Goal: Transaction & Acquisition: Purchase product/service

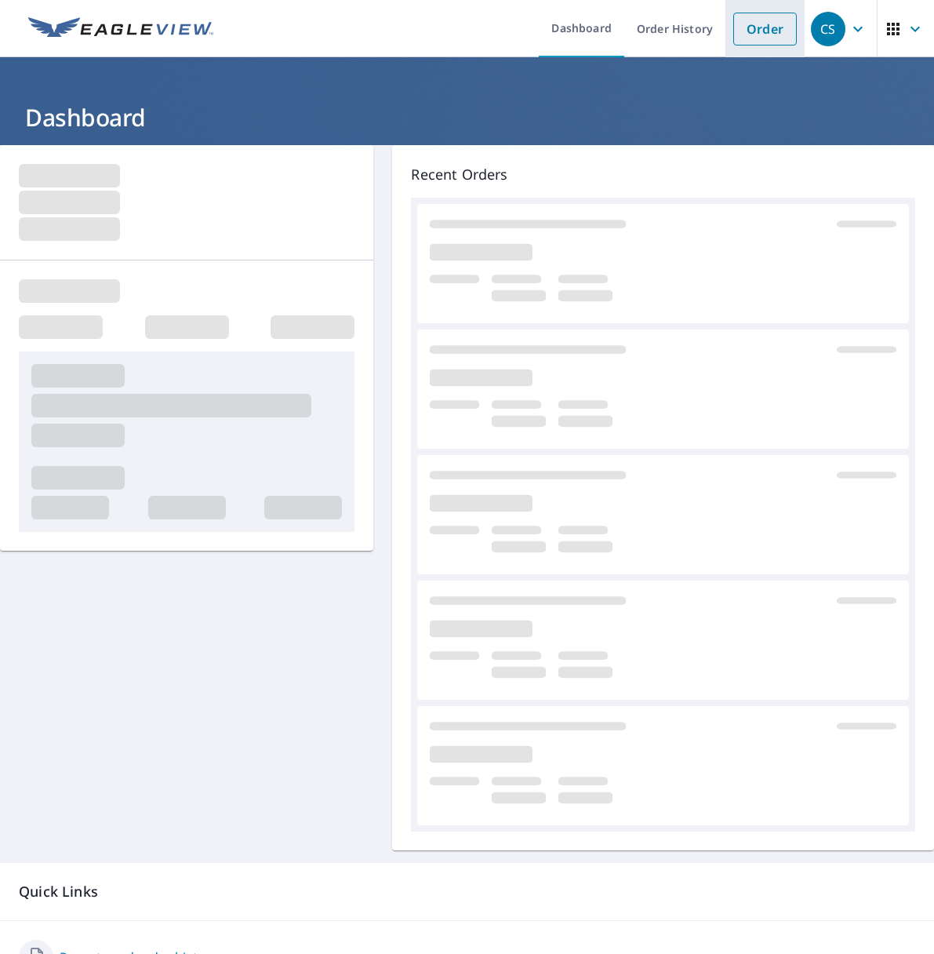
click at [747, 27] on link "Order" at bounding box center [765, 29] width 64 height 33
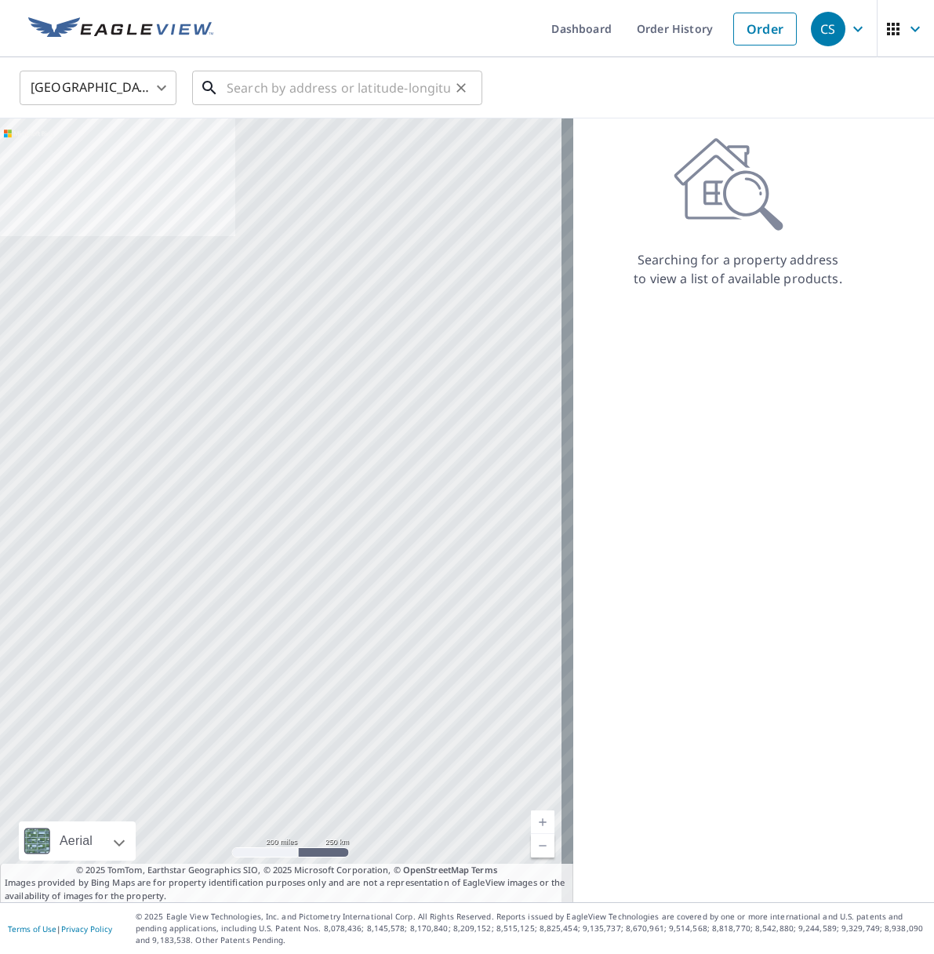
click at [234, 89] on input "text" at bounding box center [338, 88] width 223 height 44
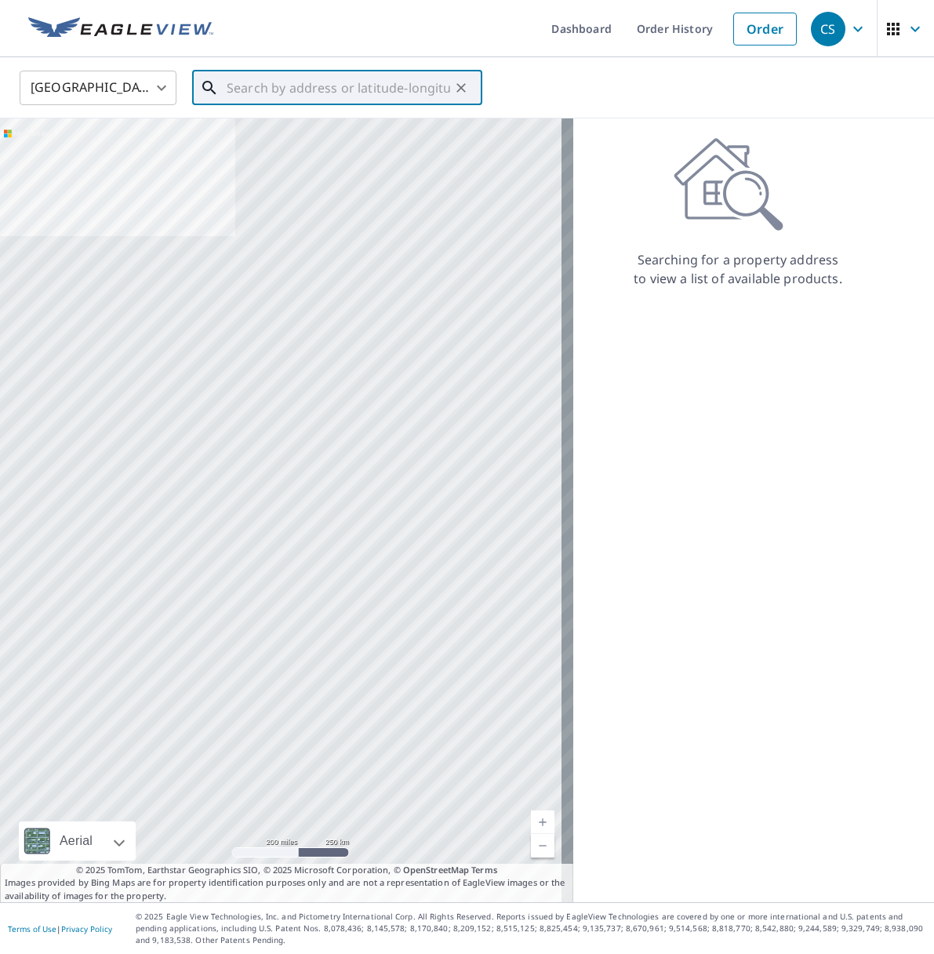
paste input "[STREET_ADDRESS]"
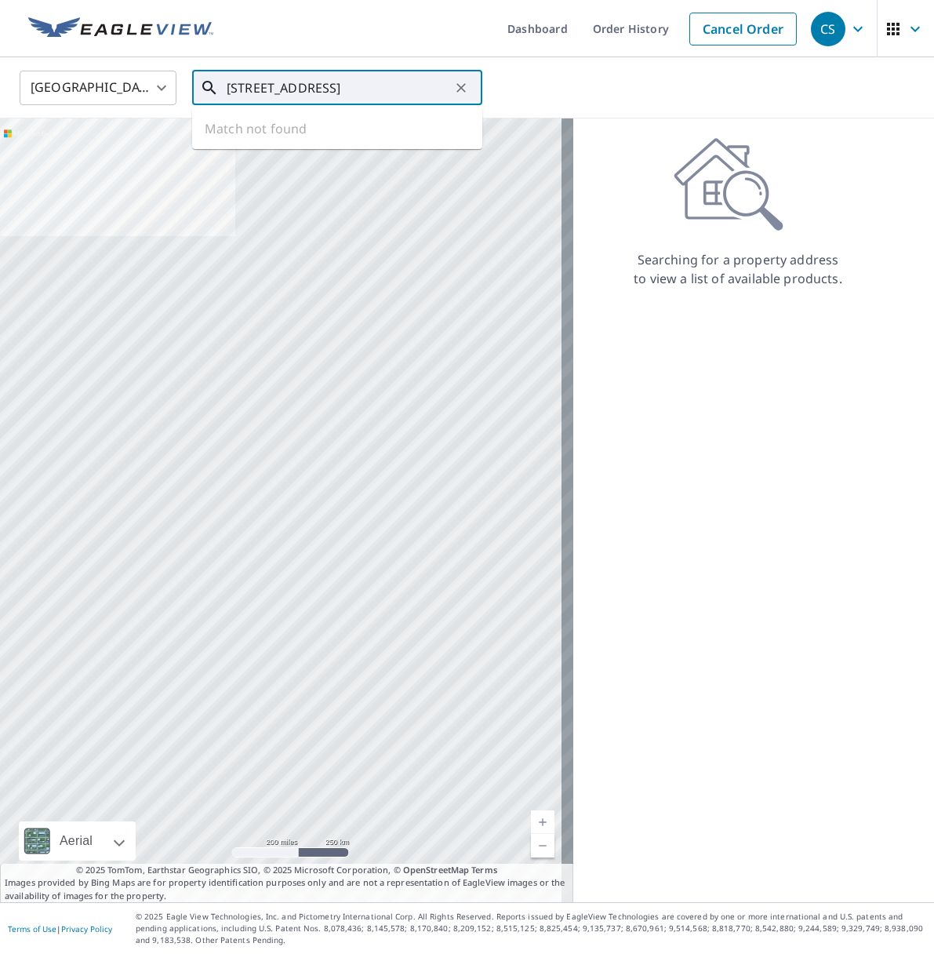
scroll to position [0, 53]
click at [287, 89] on input "[STREET_ADDRESS]" at bounding box center [338, 88] width 223 height 44
click at [278, 133] on span "[STREET_ADDRESS]" at bounding box center [346, 133] width 246 height 19
type input "[STREET_ADDRESS]"
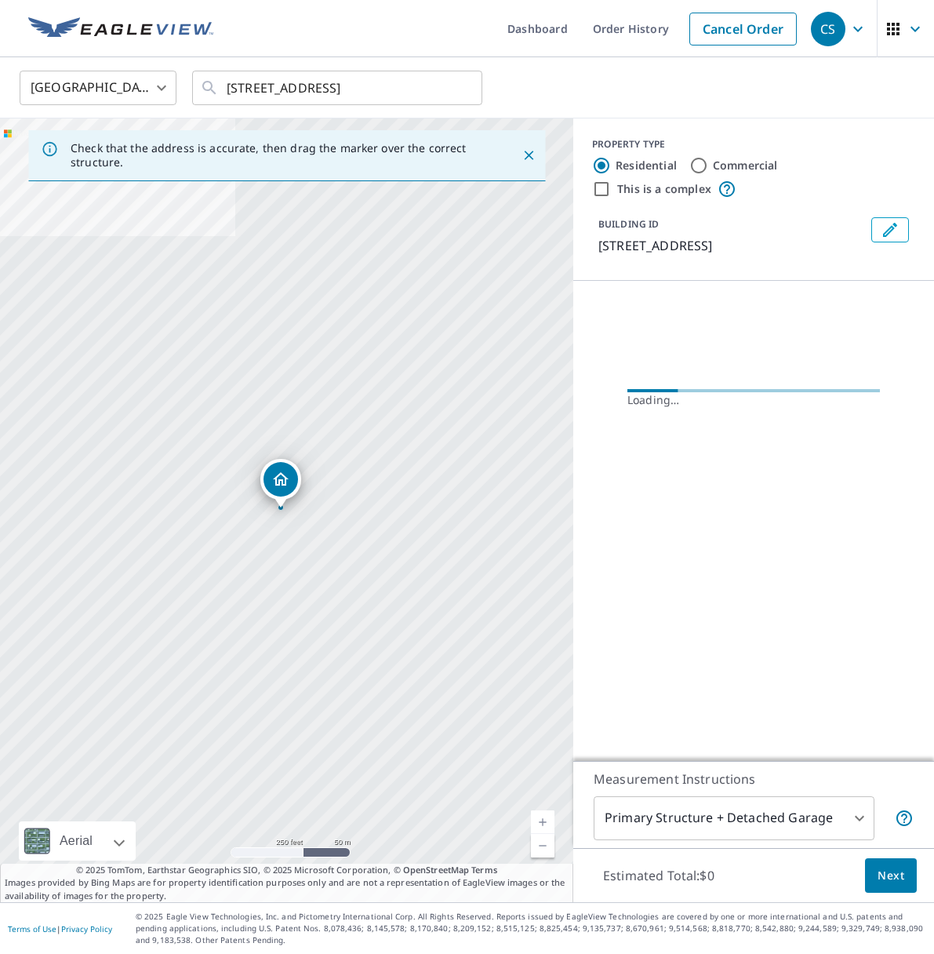
scroll to position [0, 0]
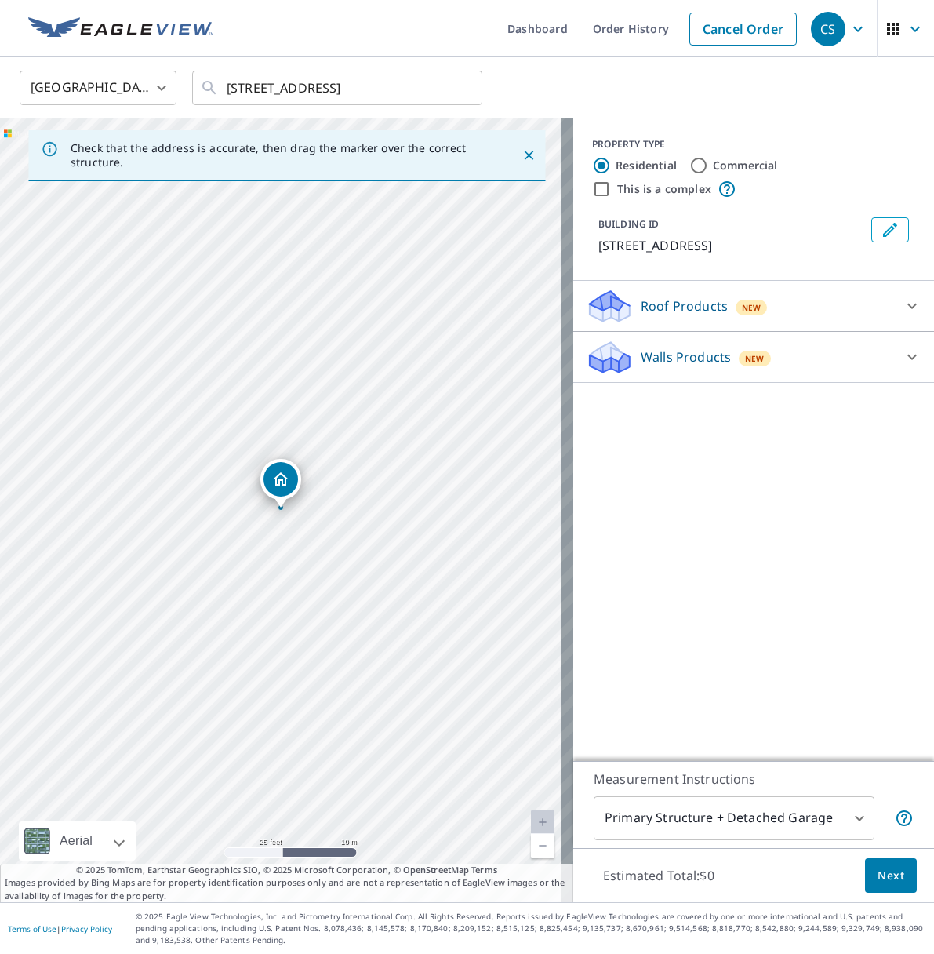
click at [663, 300] on p "Roof Products" at bounding box center [684, 305] width 87 height 19
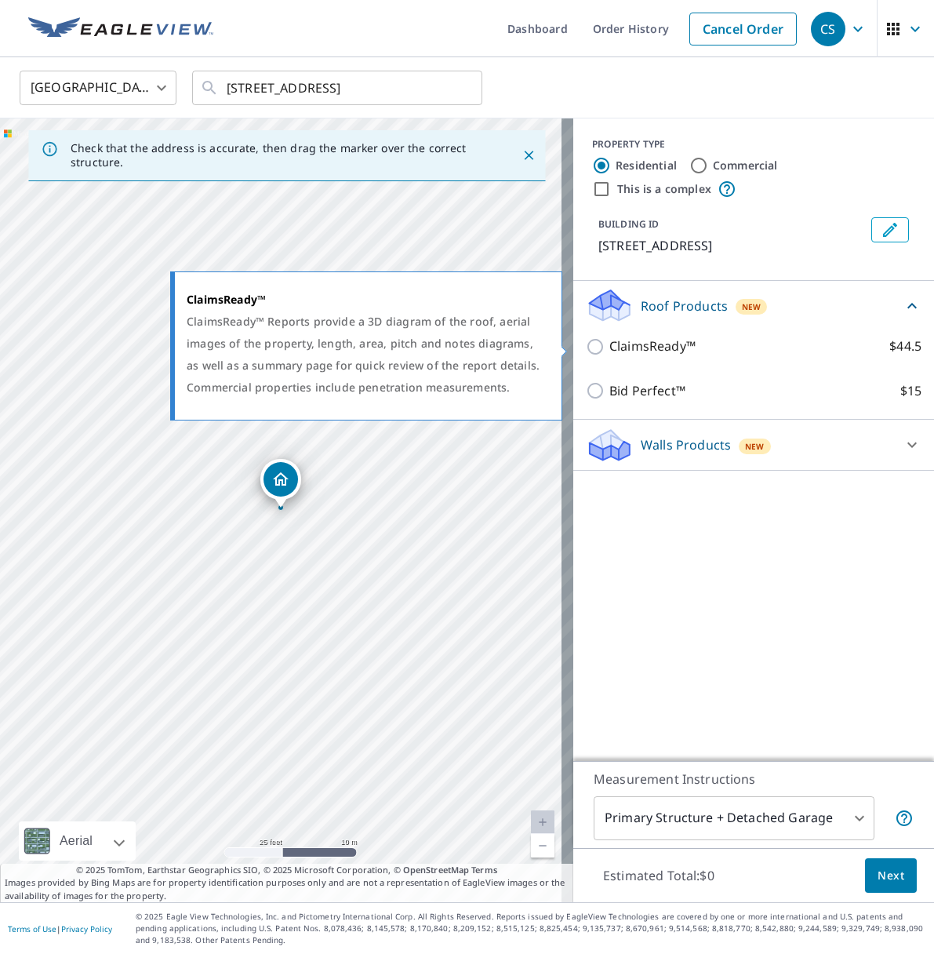
click at [630, 343] on p "ClaimsReady™" at bounding box center [652, 346] width 86 height 20
click at [609, 343] on input "ClaimsReady™ $44.5" at bounding box center [598, 346] width 24 height 19
checkbox input "true"
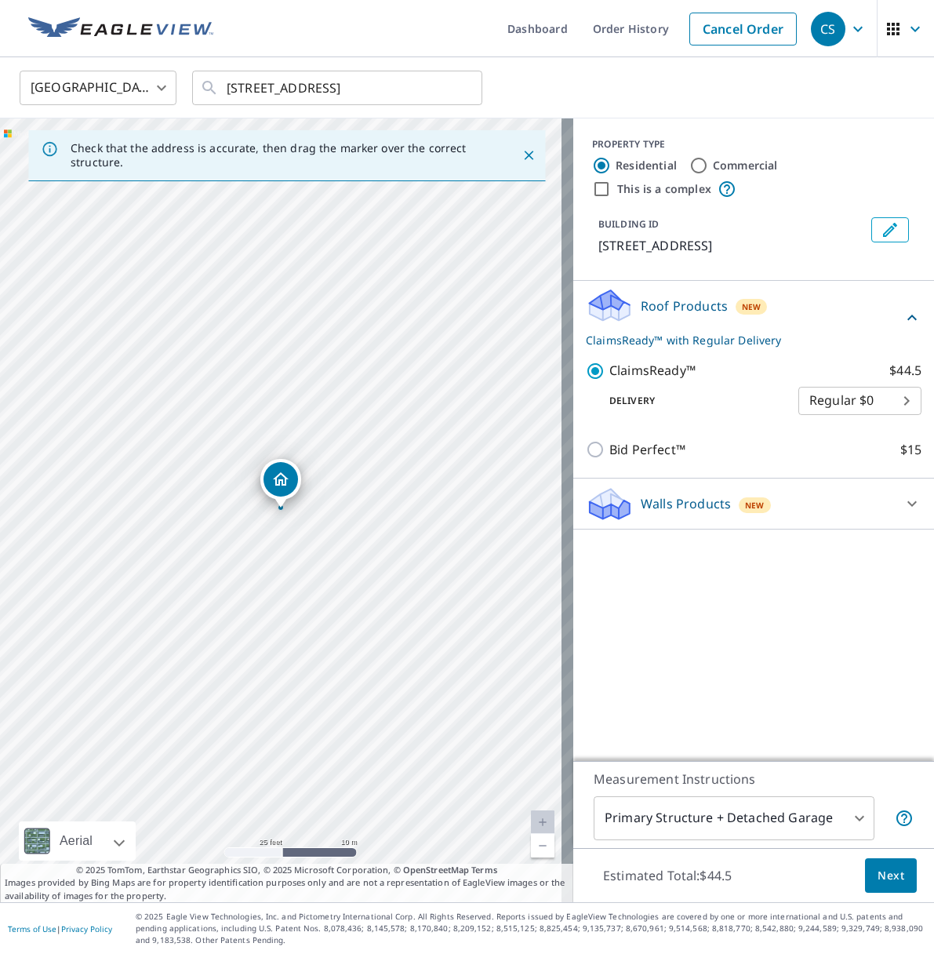
click at [714, 816] on body "CS CS Dashboard Order History Cancel Order CS United States [GEOGRAPHIC_DATA] ​…" at bounding box center [467, 477] width 934 height 954
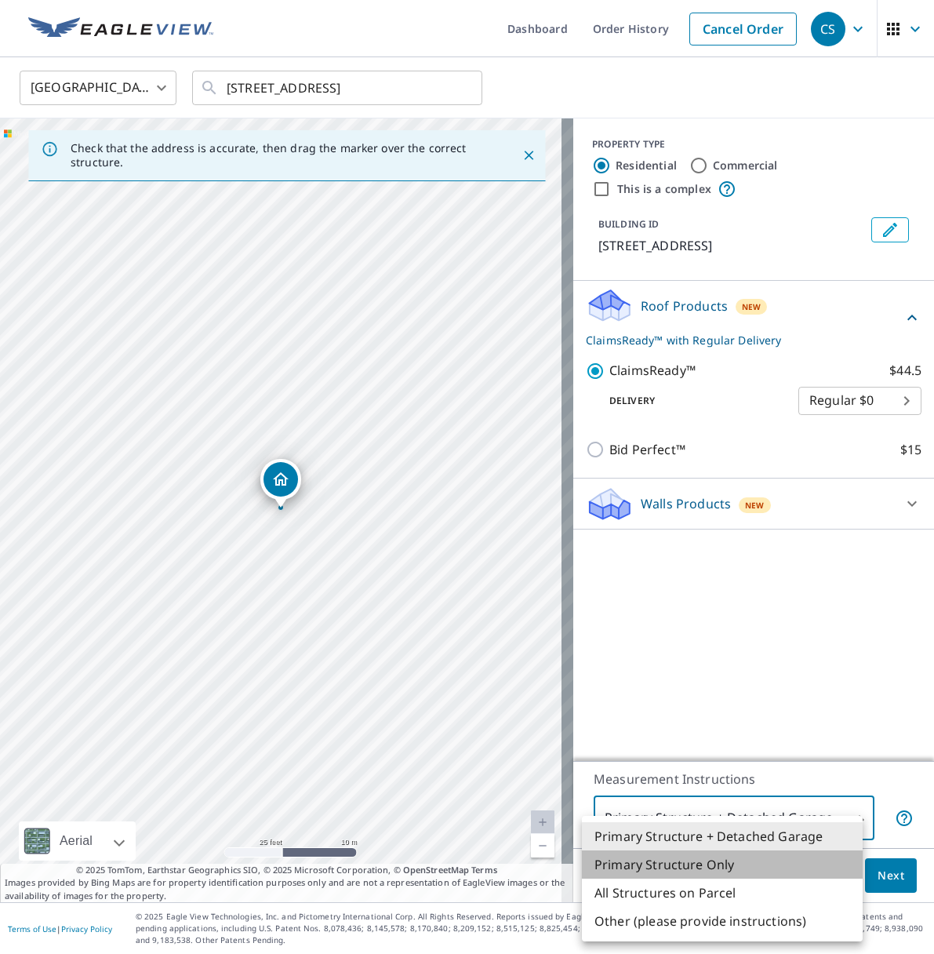
click at [716, 863] on li "Primary Structure Only" at bounding box center [722, 864] width 281 height 28
type input "2"
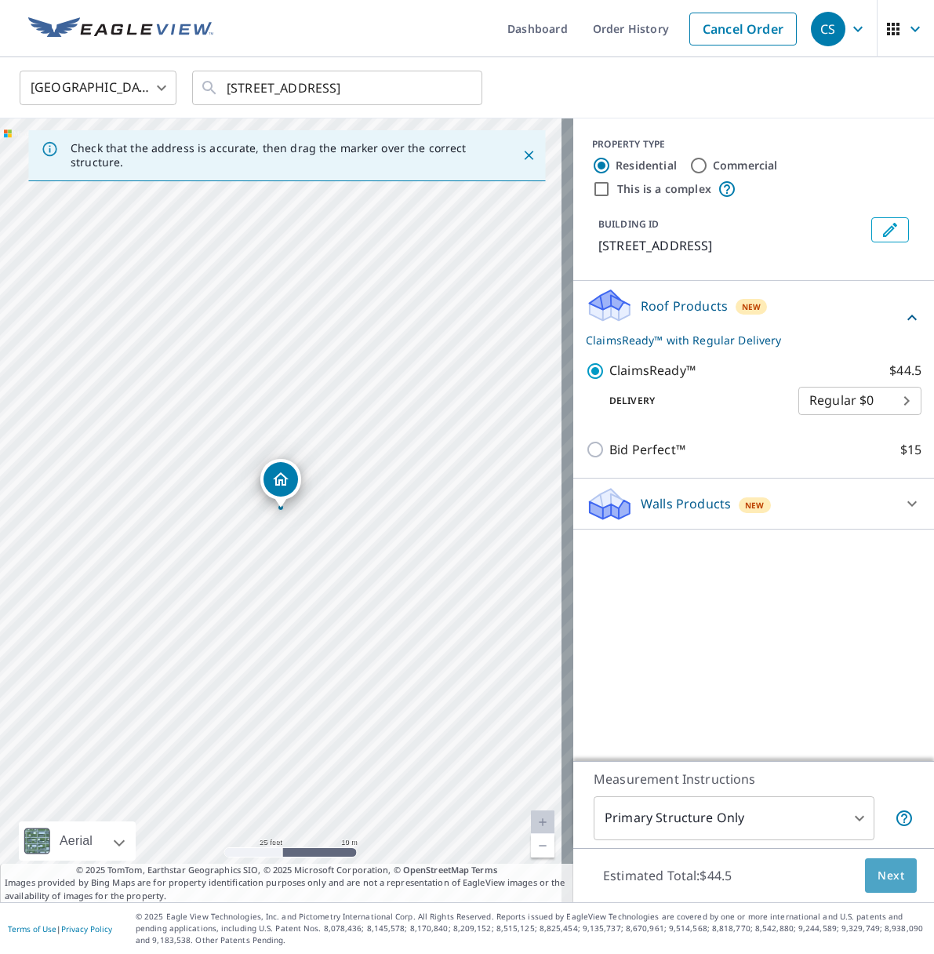
click at [877, 870] on span "Next" at bounding box center [890, 876] width 27 height 20
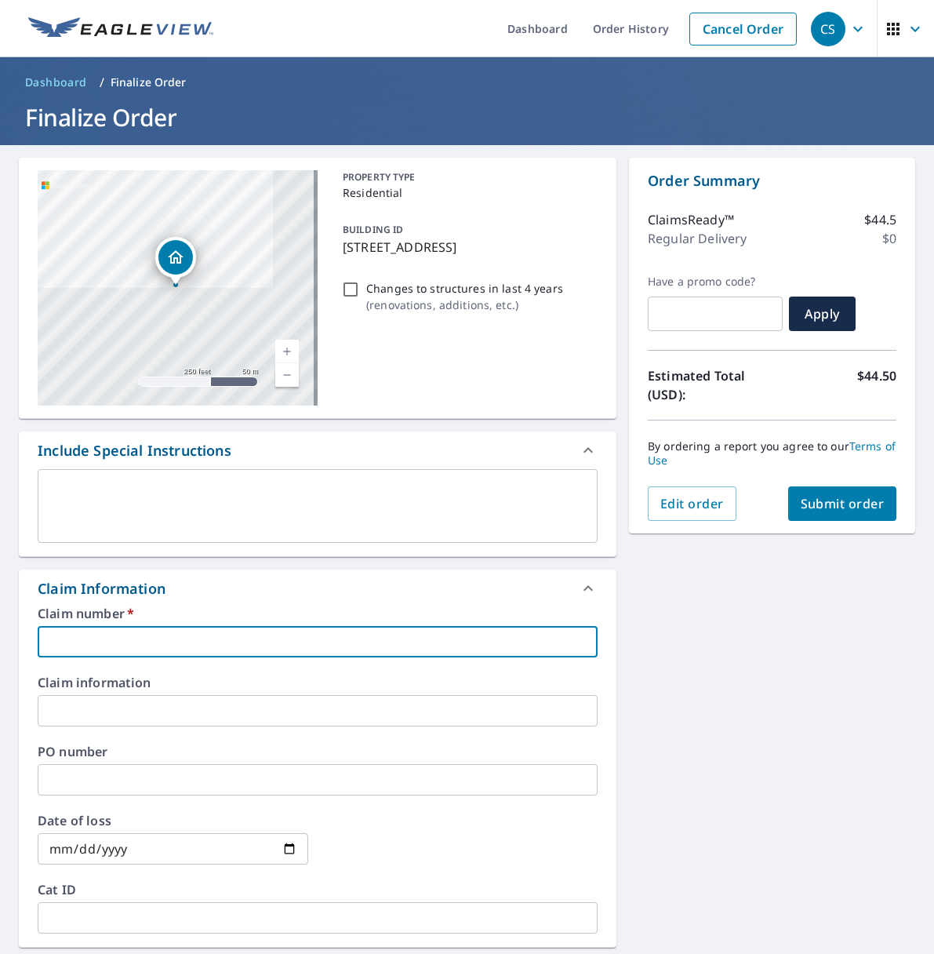
click at [60, 642] on input "text" at bounding box center [318, 641] width 560 height 31
paste input "AS55352"
type input "AS55352"
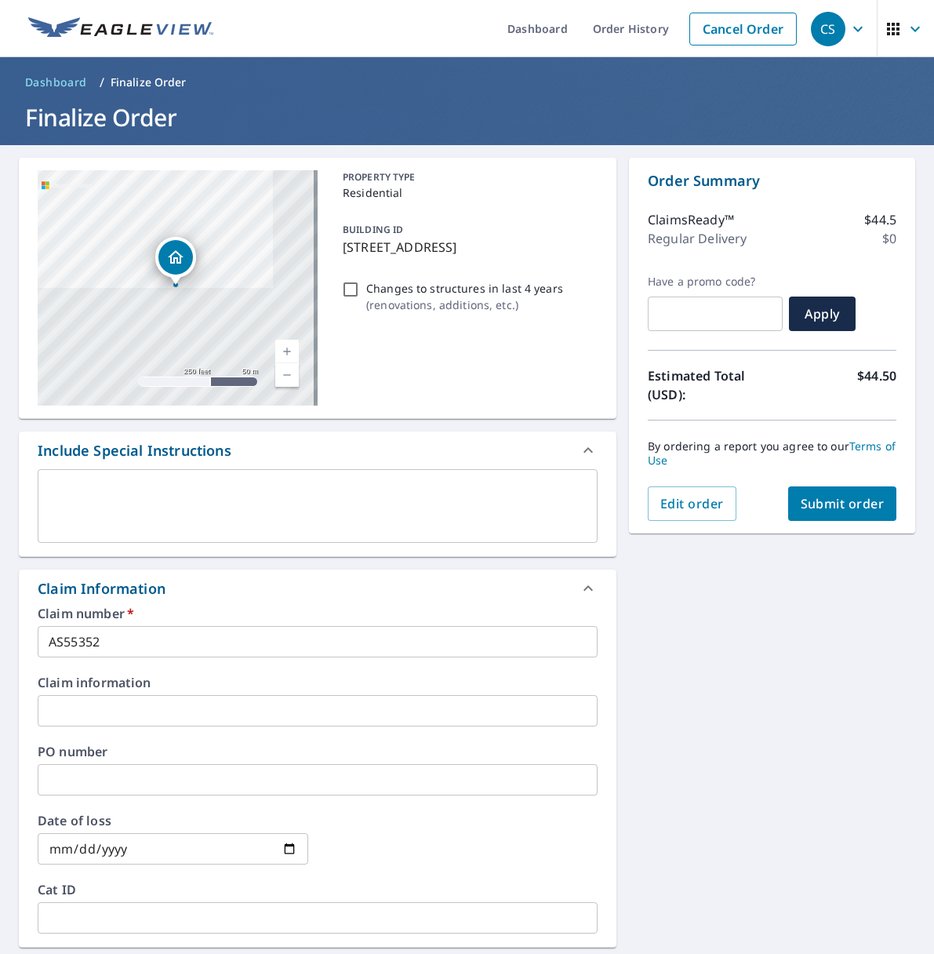
click at [64, 710] on input "text" at bounding box center [318, 710] width 560 height 31
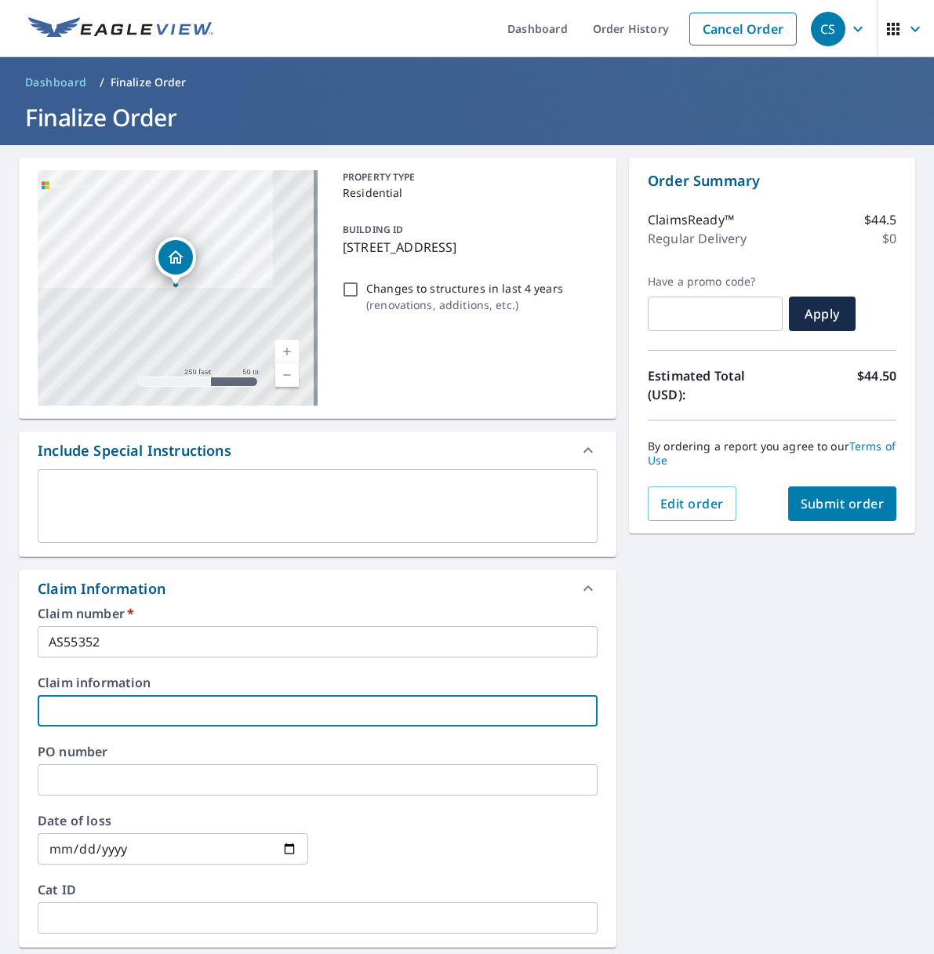
paste input "[PERSON_NAME]"
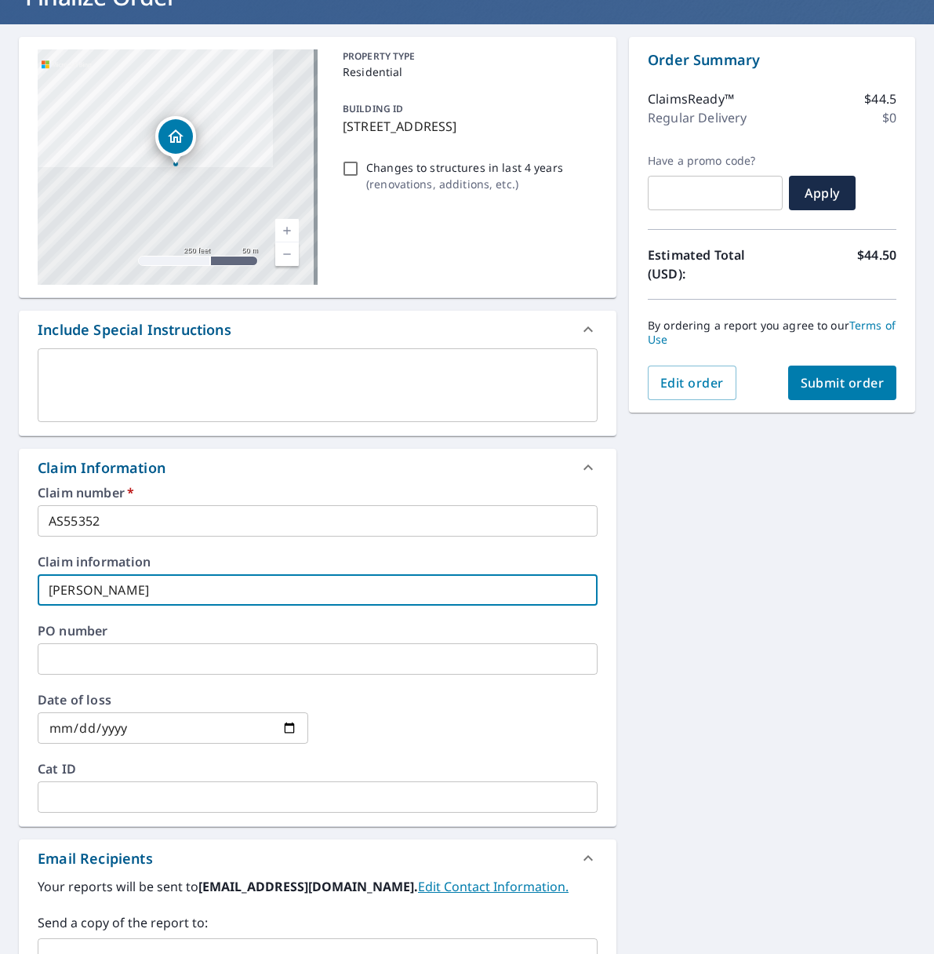
scroll to position [157, 0]
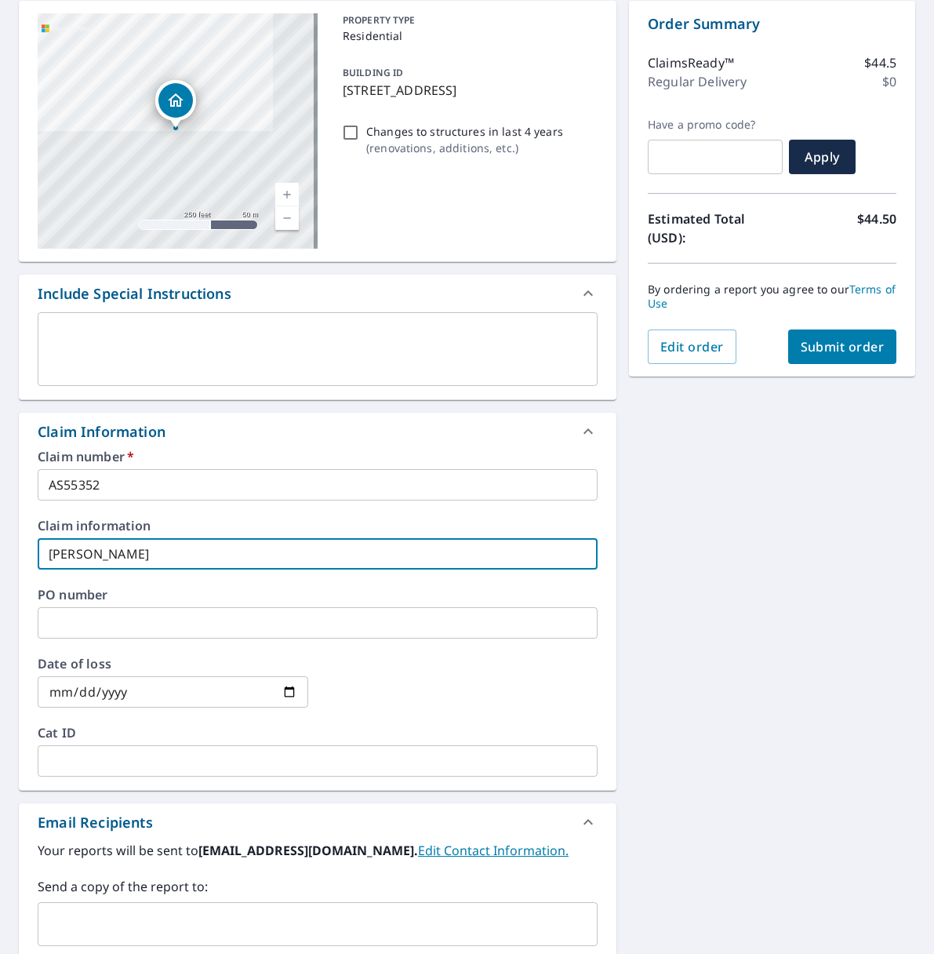
type input "[PERSON_NAME]"
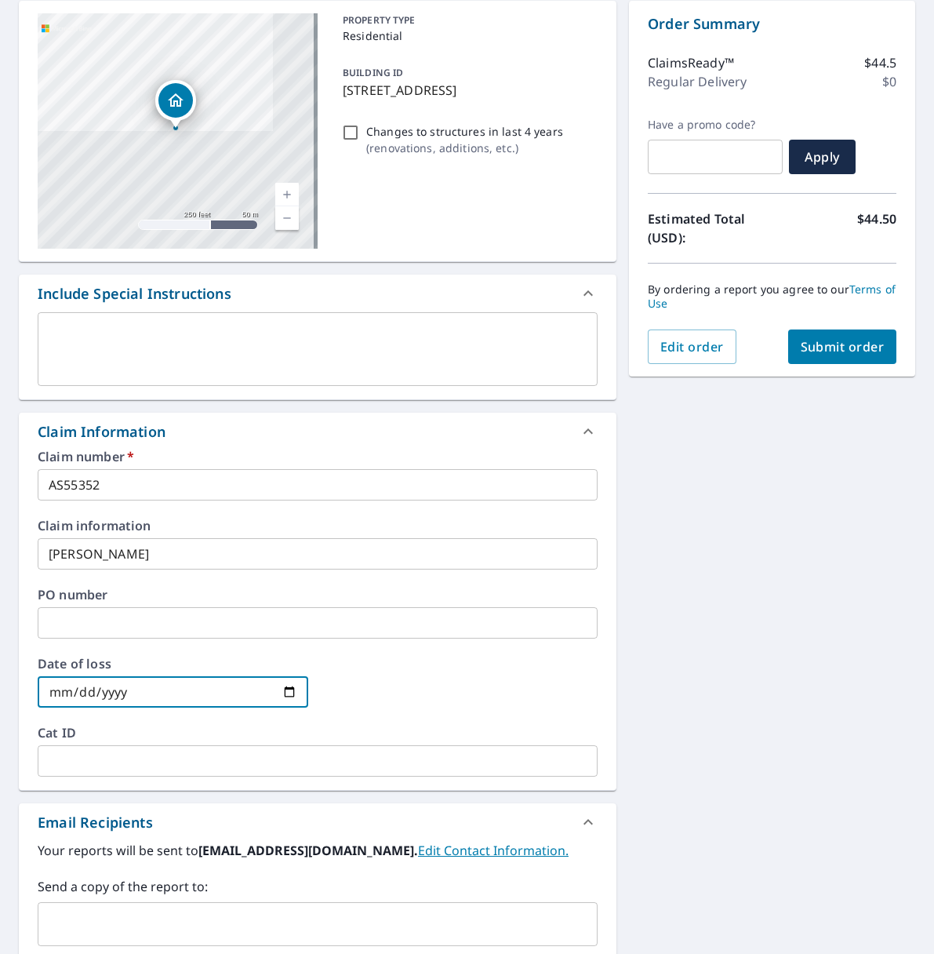
click at [282, 693] on input "date" at bounding box center [173, 691] width 271 height 31
type input "[DATE]"
click at [816, 343] on span "Submit order" at bounding box center [843, 346] width 84 height 17
